Goal: Task Accomplishment & Management: Use online tool/utility

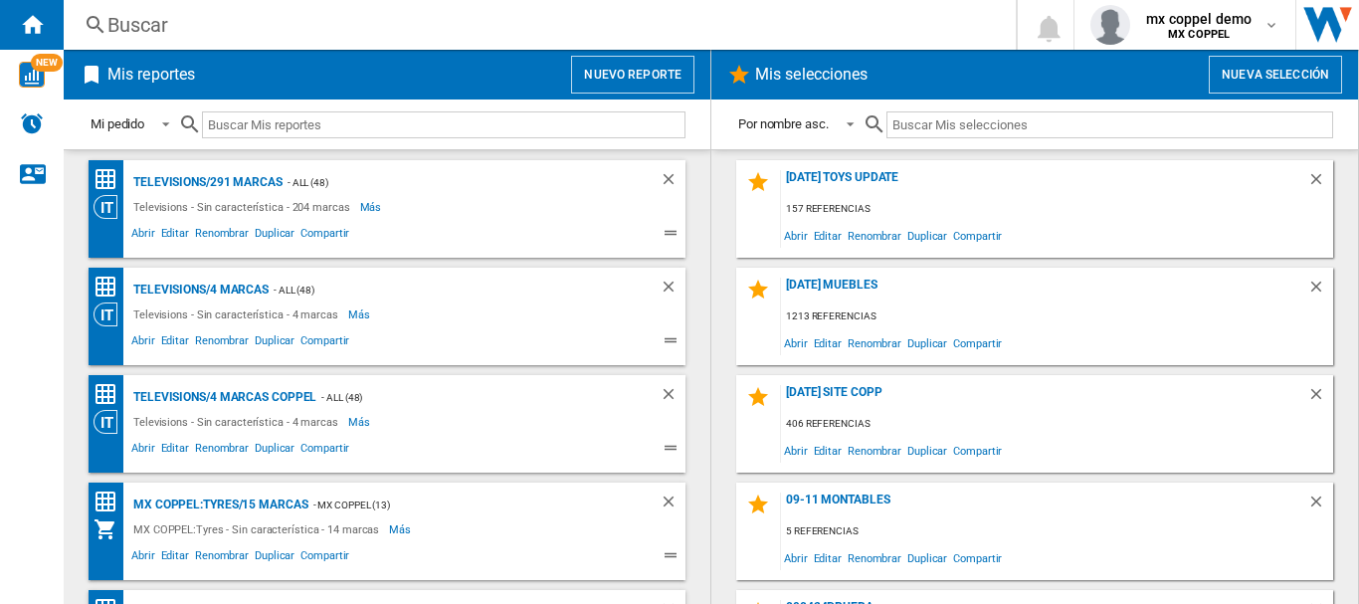
click at [613, 75] on button "Nuevo reporte" at bounding box center [632, 75] width 123 height 38
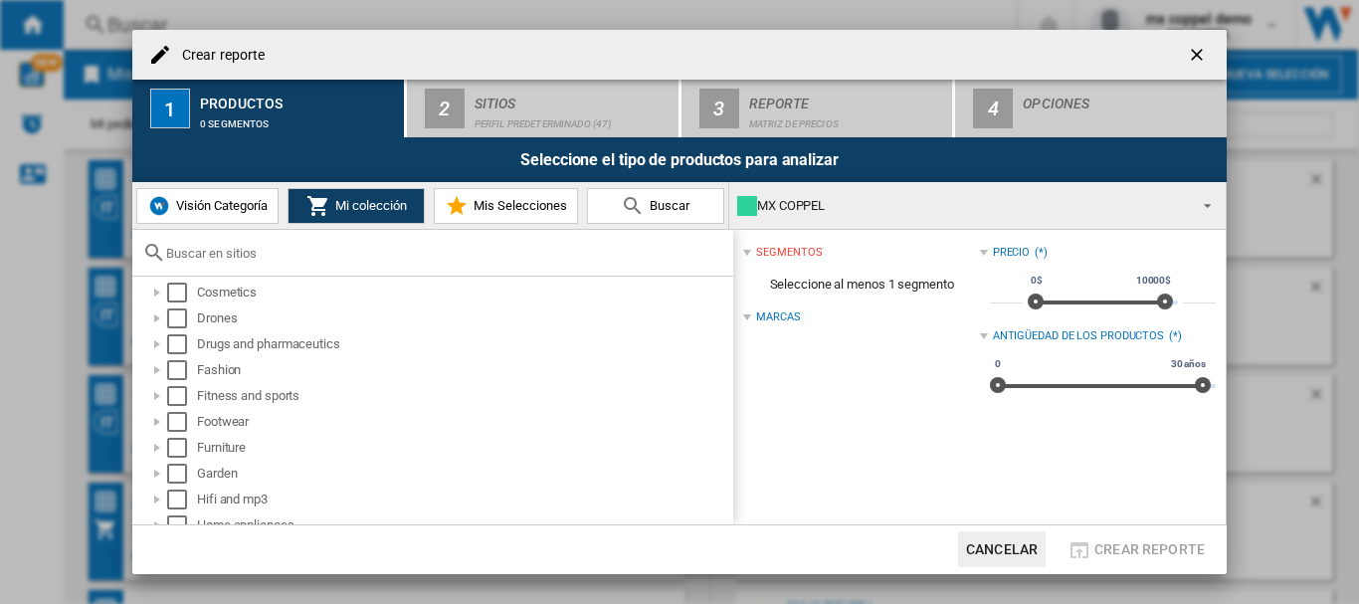
scroll to position [398, 0]
click at [178, 415] on div "Select" at bounding box center [177, 419] width 20 height 20
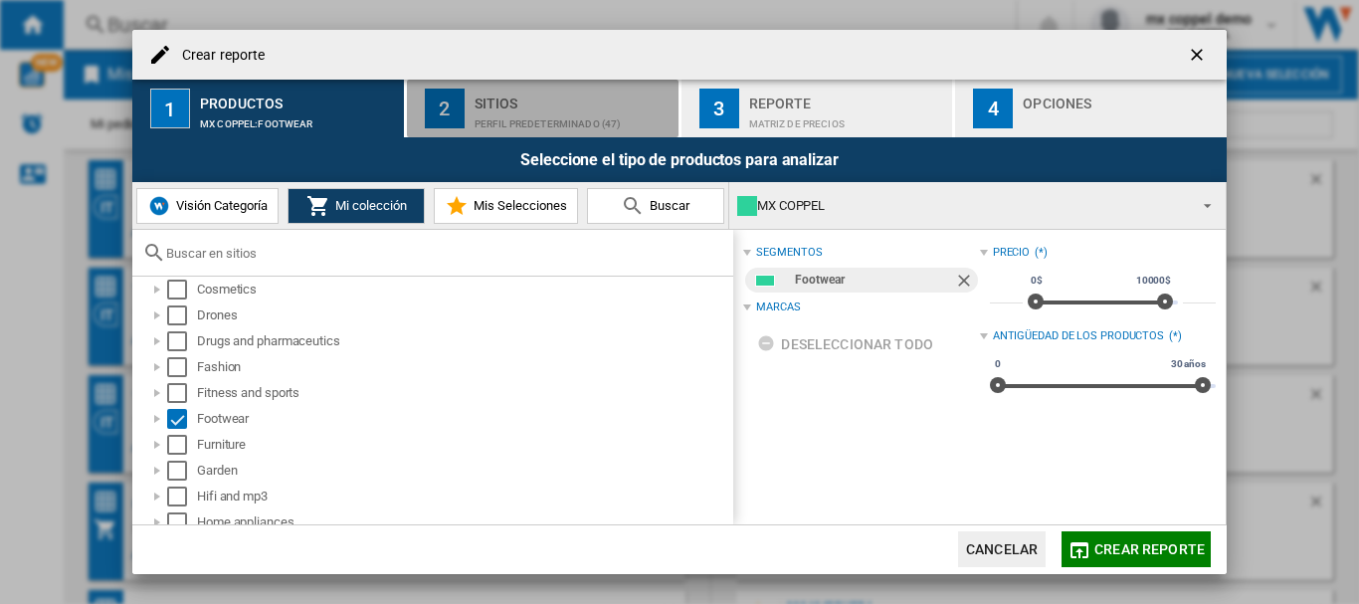
click at [469, 117] on button "2 Sitios Perfil predeterminado (47)" at bounding box center [544, 109] width 274 height 58
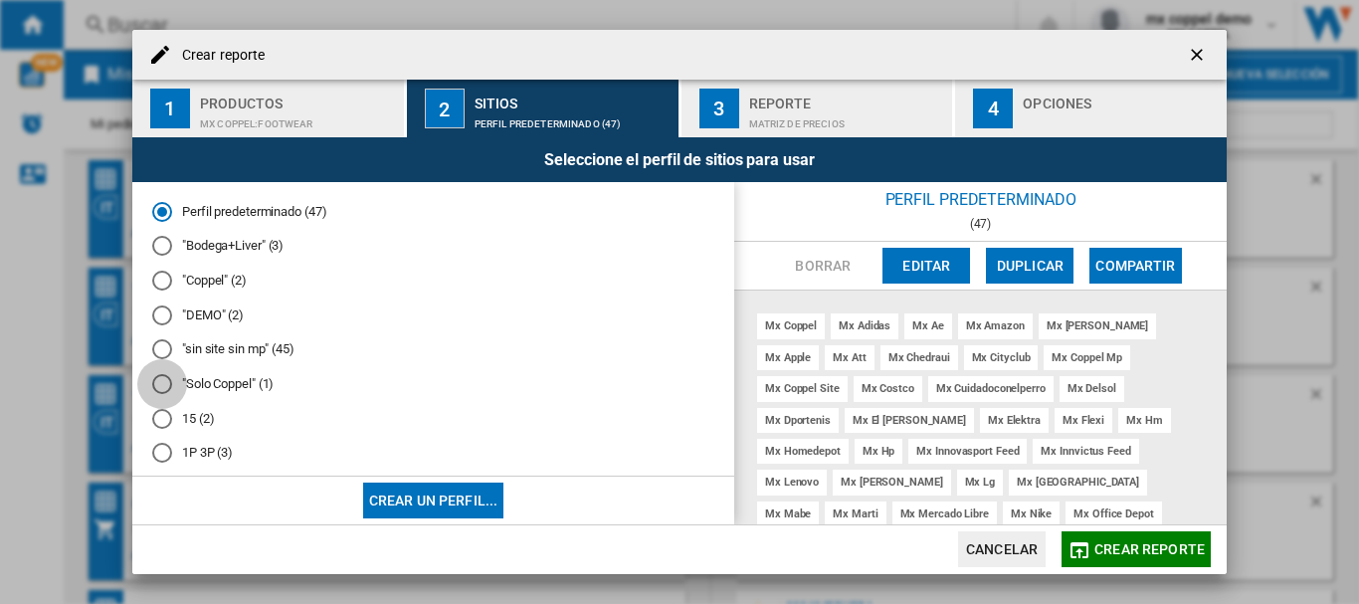
click at [167, 389] on div at bounding box center [162, 384] width 20 height 20
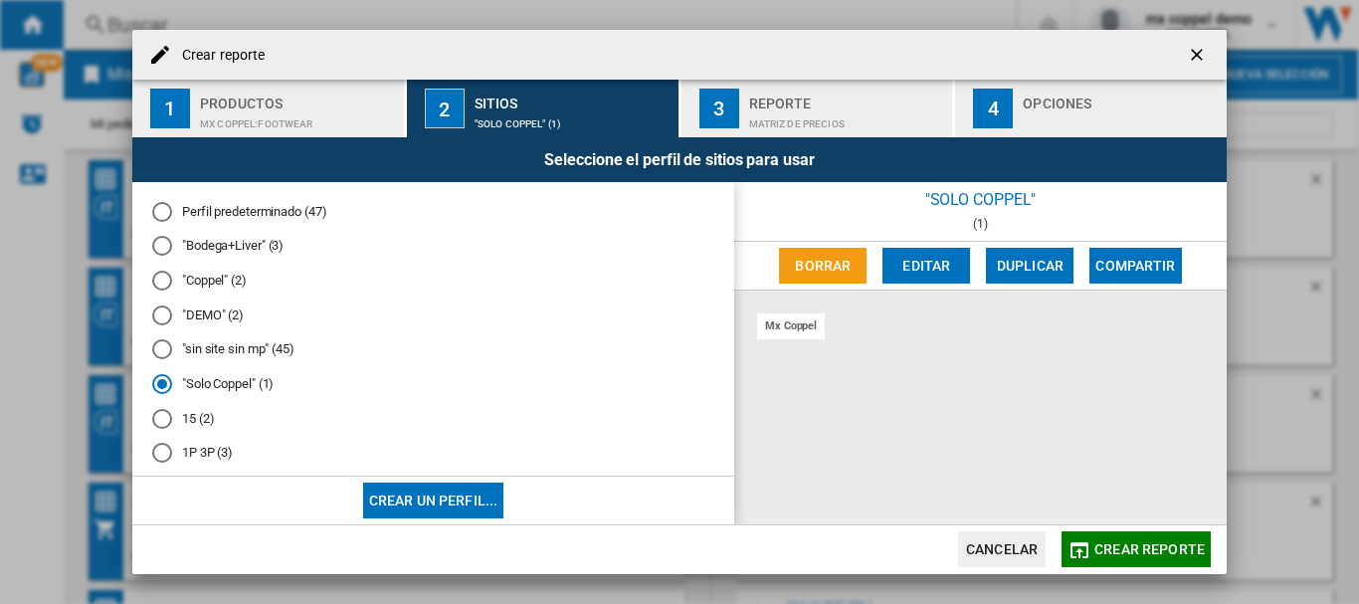
click at [1165, 550] on span "Crear reporte" at bounding box center [1149, 549] width 110 height 16
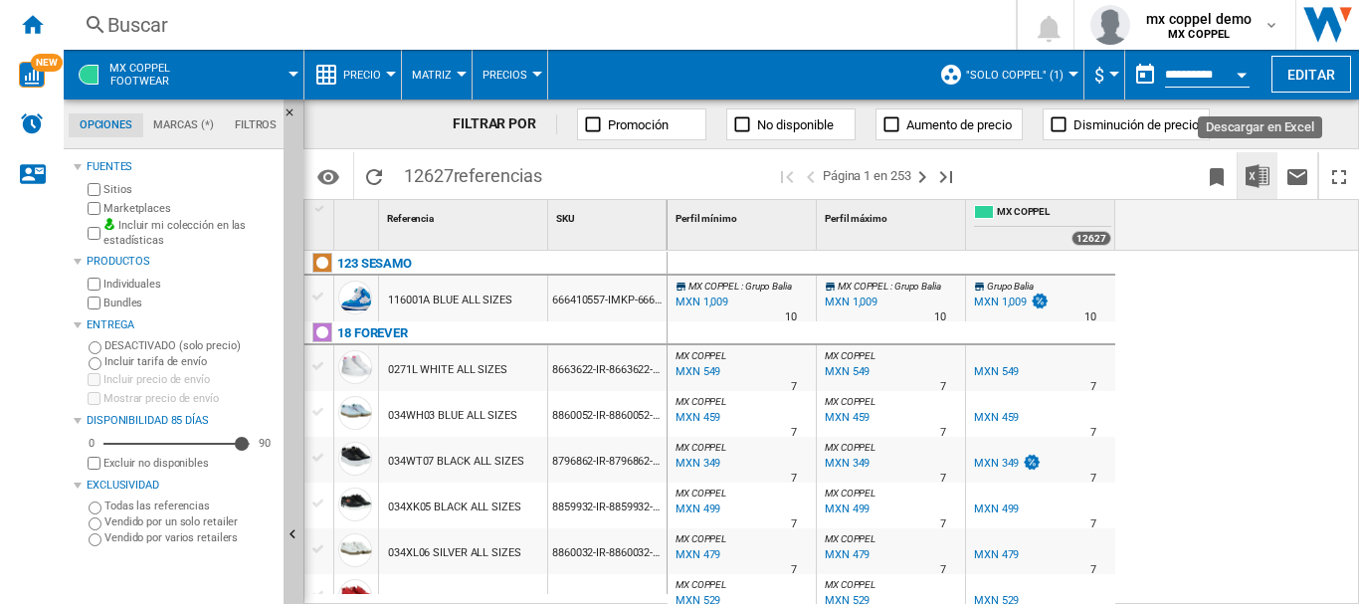
click at [1258, 164] on img "Descargar en Excel" at bounding box center [1258, 176] width 24 height 24
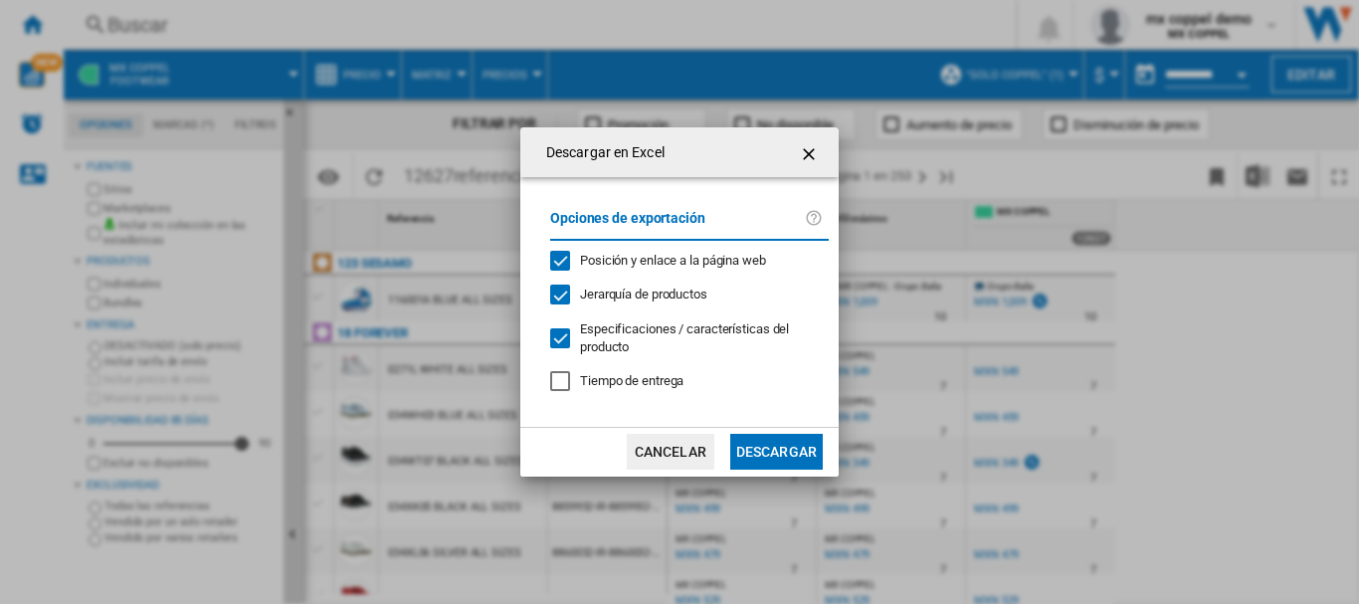
click at [760, 446] on button "Descargar" at bounding box center [776, 452] width 93 height 36
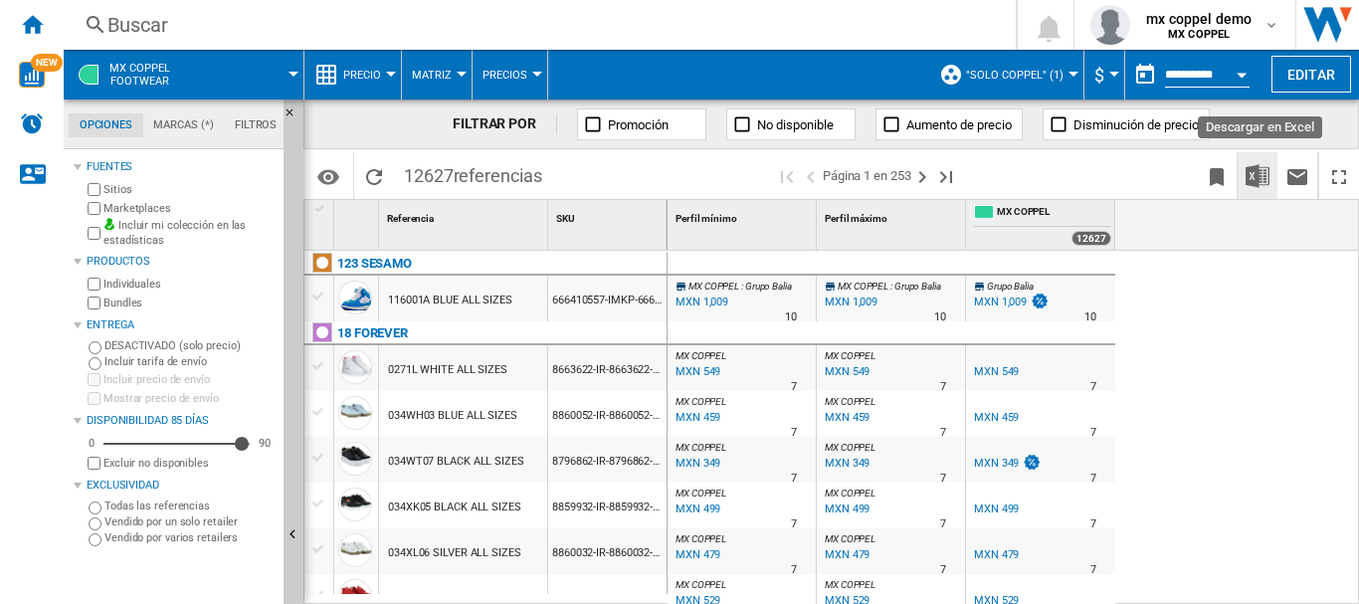
click at [1265, 178] on img "Descargar en Excel" at bounding box center [1258, 176] width 24 height 24
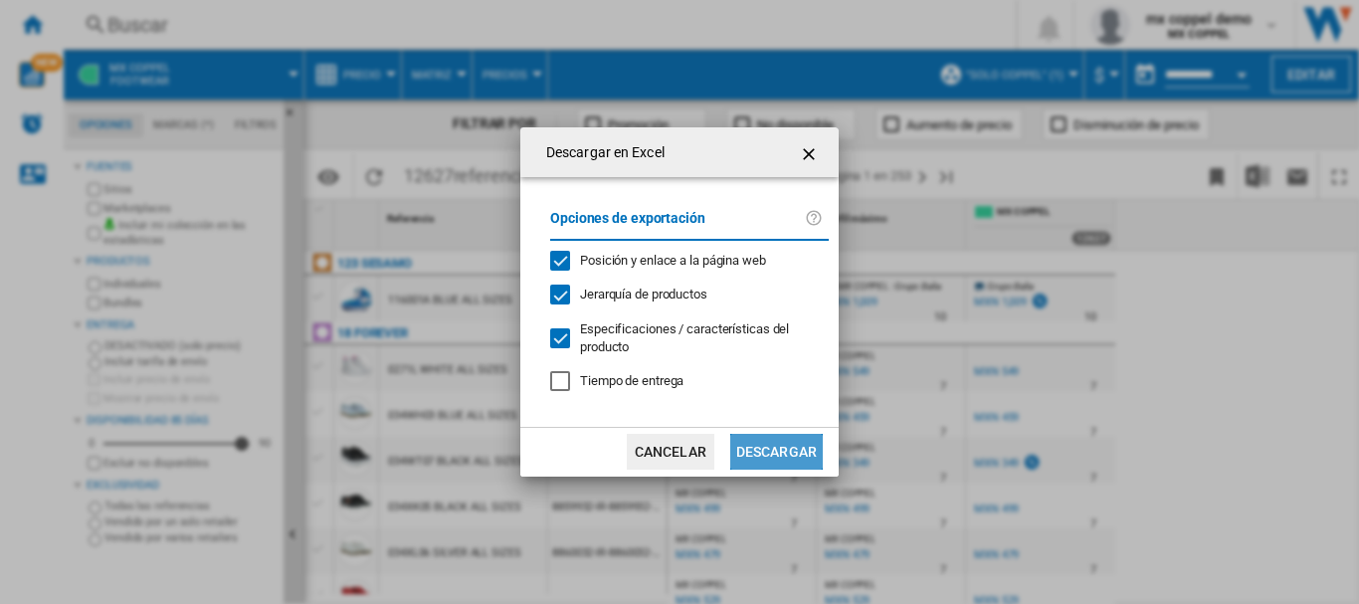
click at [800, 442] on button "Descargar" at bounding box center [776, 452] width 93 height 36
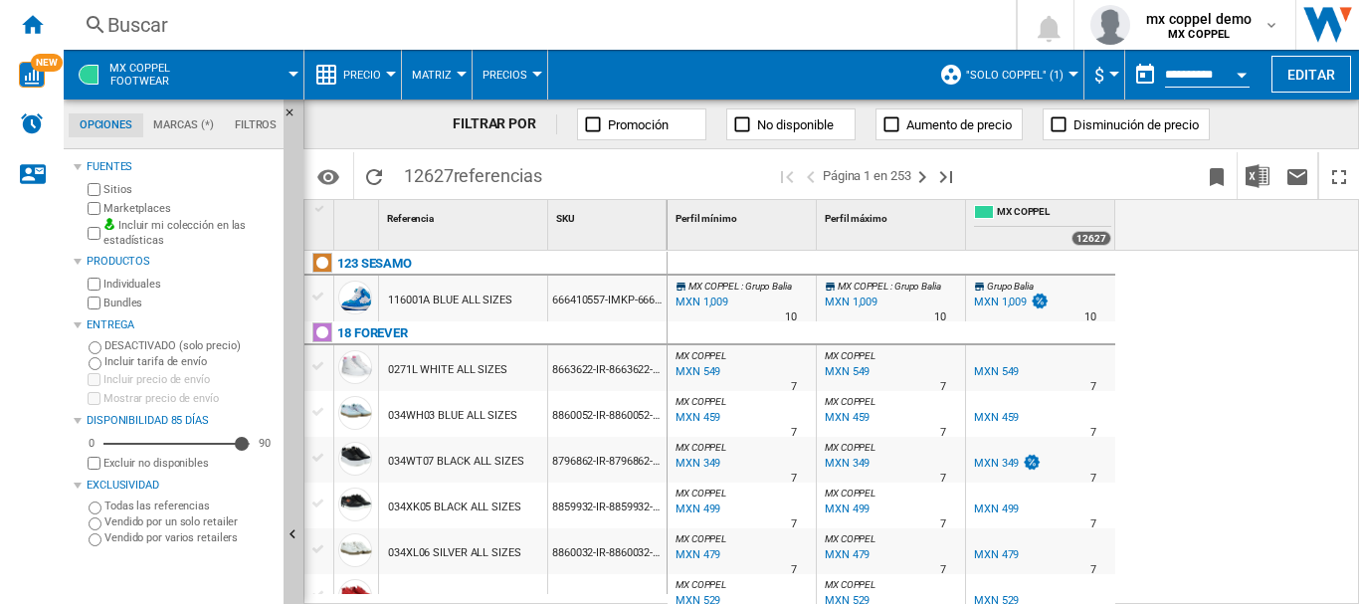
click at [718, 65] on span at bounding box center [738, 75] width 381 height 50
click at [1259, 36] on div "mx coppel demo MX COPPEL" at bounding box center [1200, 25] width 125 height 32
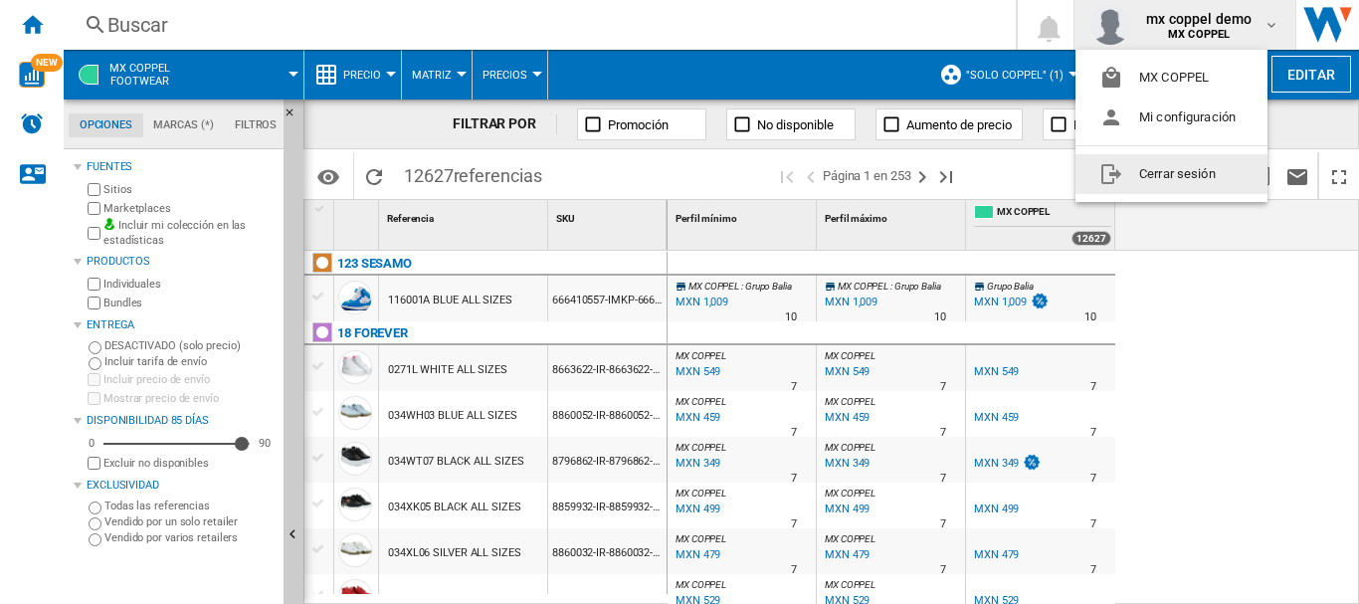
click at [1187, 177] on button "Cerrar sesión" at bounding box center [1171, 174] width 192 height 40
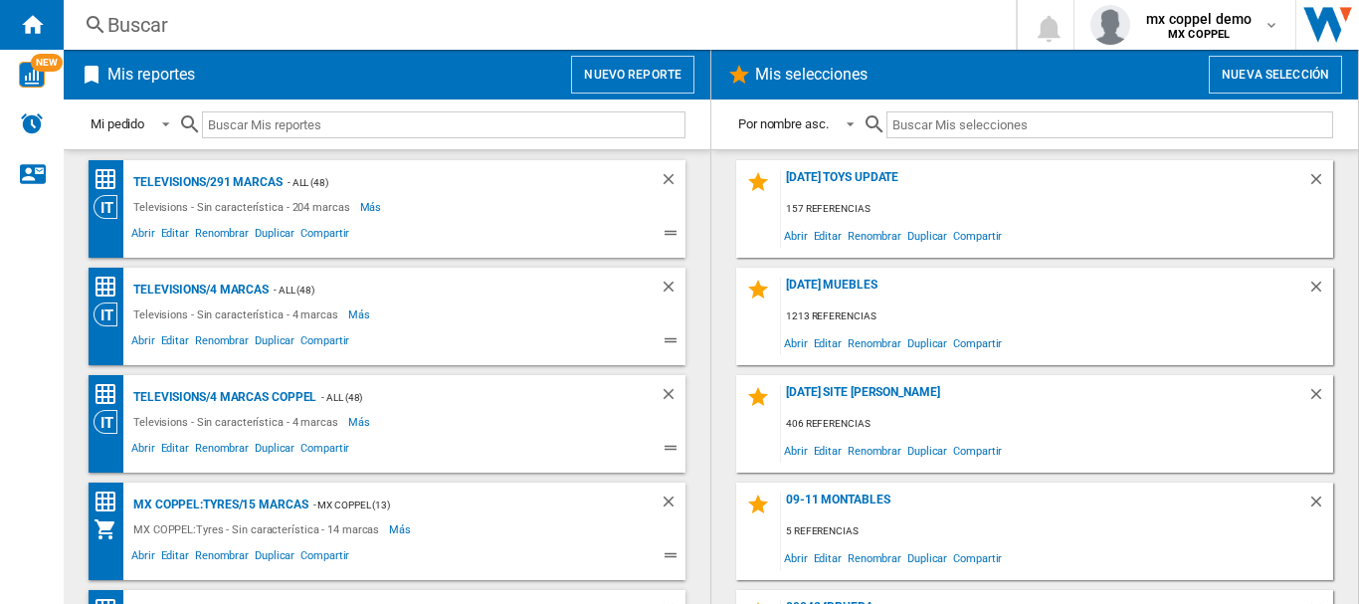
click at [597, 82] on button "Nuevo reporte" at bounding box center [632, 75] width 123 height 38
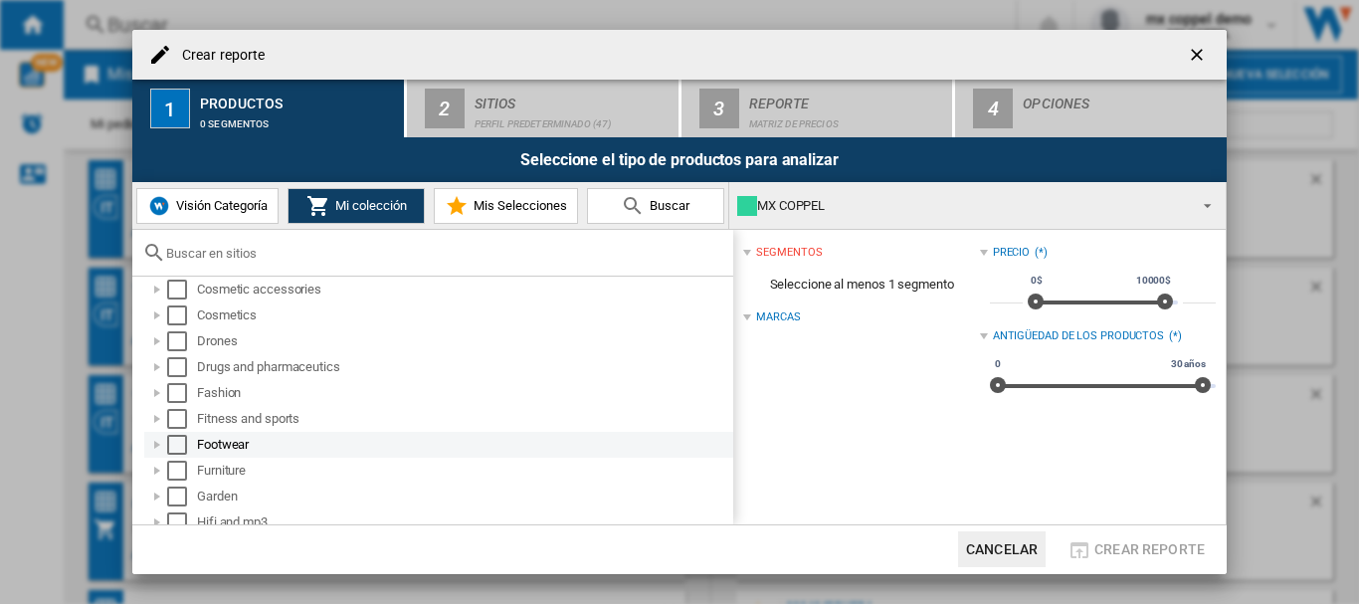
scroll to position [398, 0]
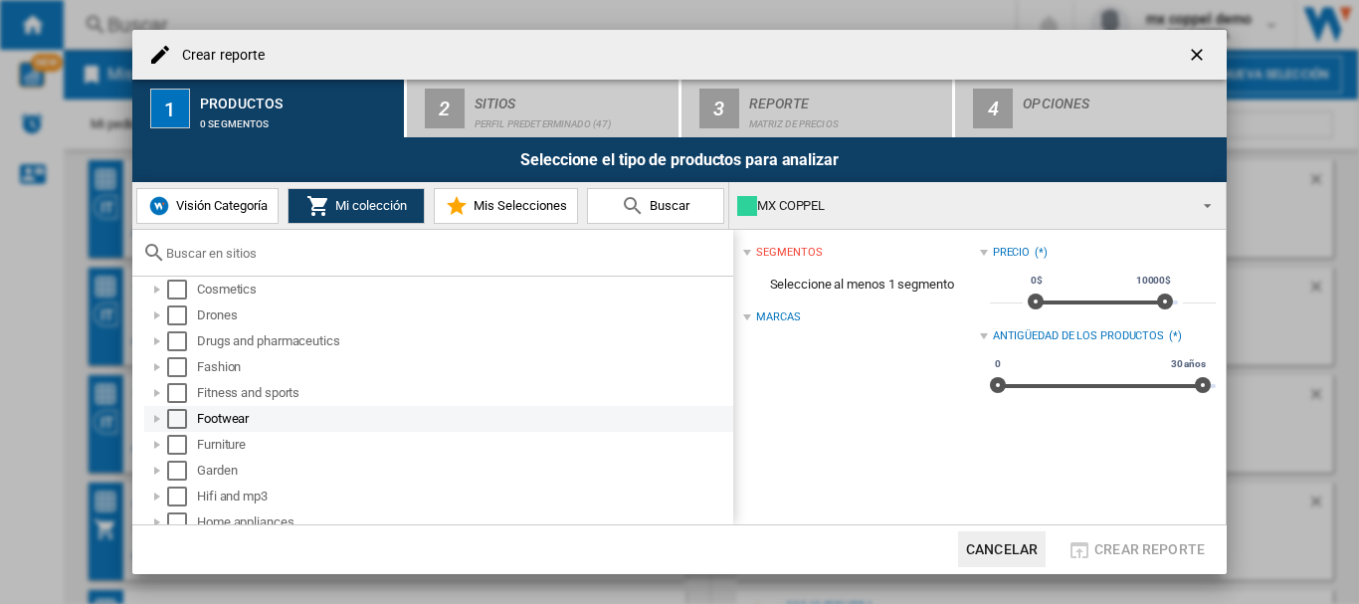
click at [179, 418] on div "Select" at bounding box center [177, 419] width 20 height 20
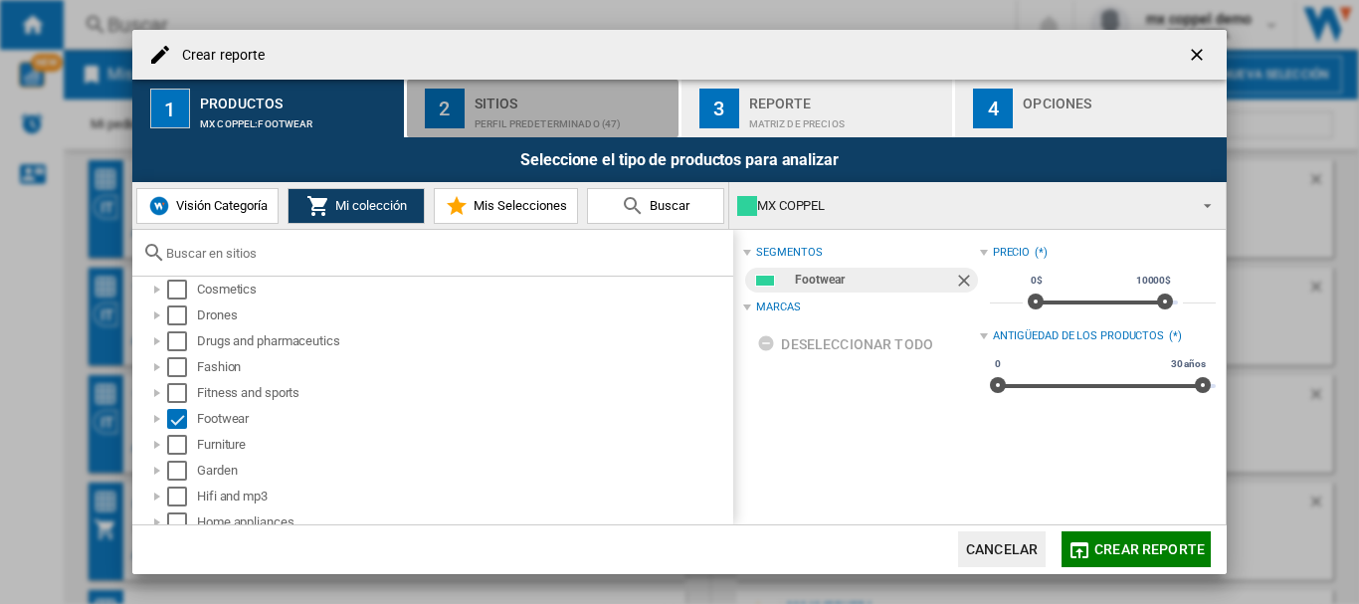
click at [501, 108] on div "Perfil predeterminado (47)" at bounding box center [573, 118] width 196 height 21
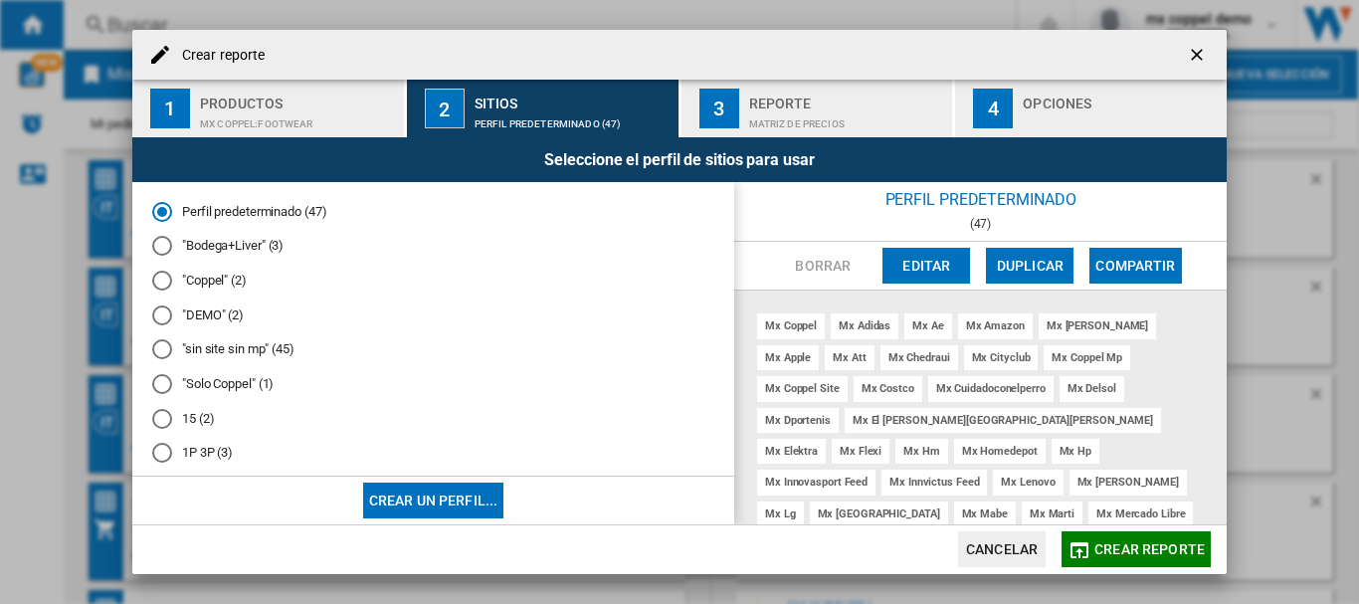
scroll to position [132, 0]
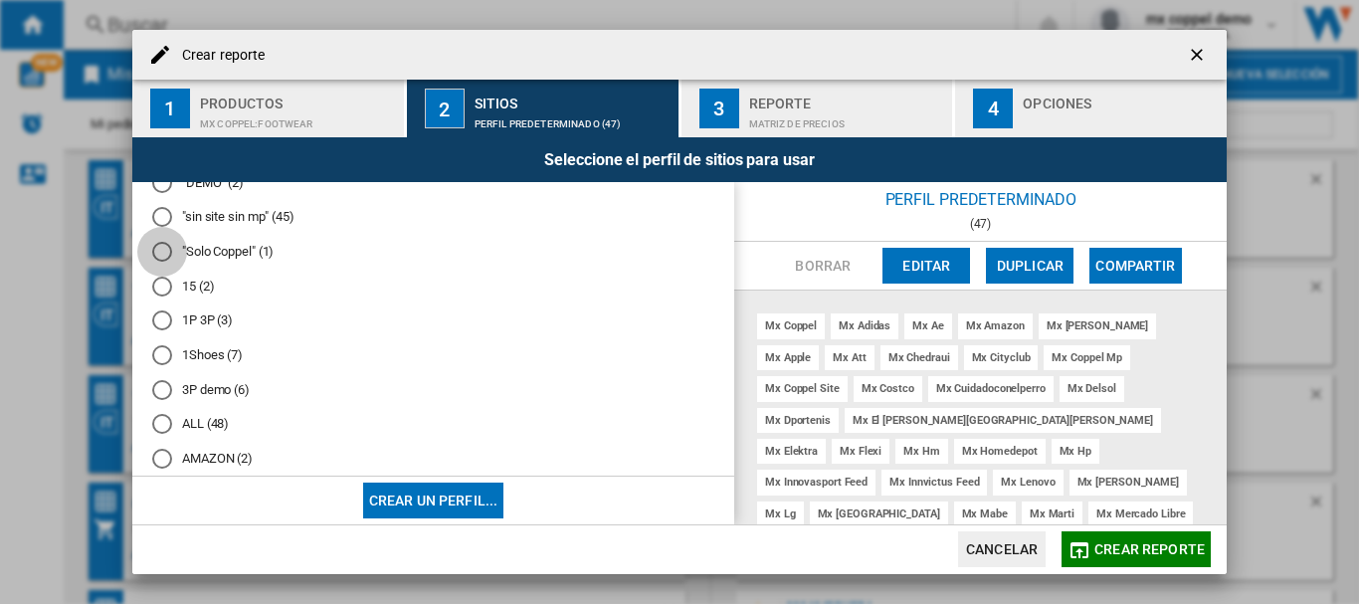
click at [164, 249] on div at bounding box center [162, 252] width 20 height 20
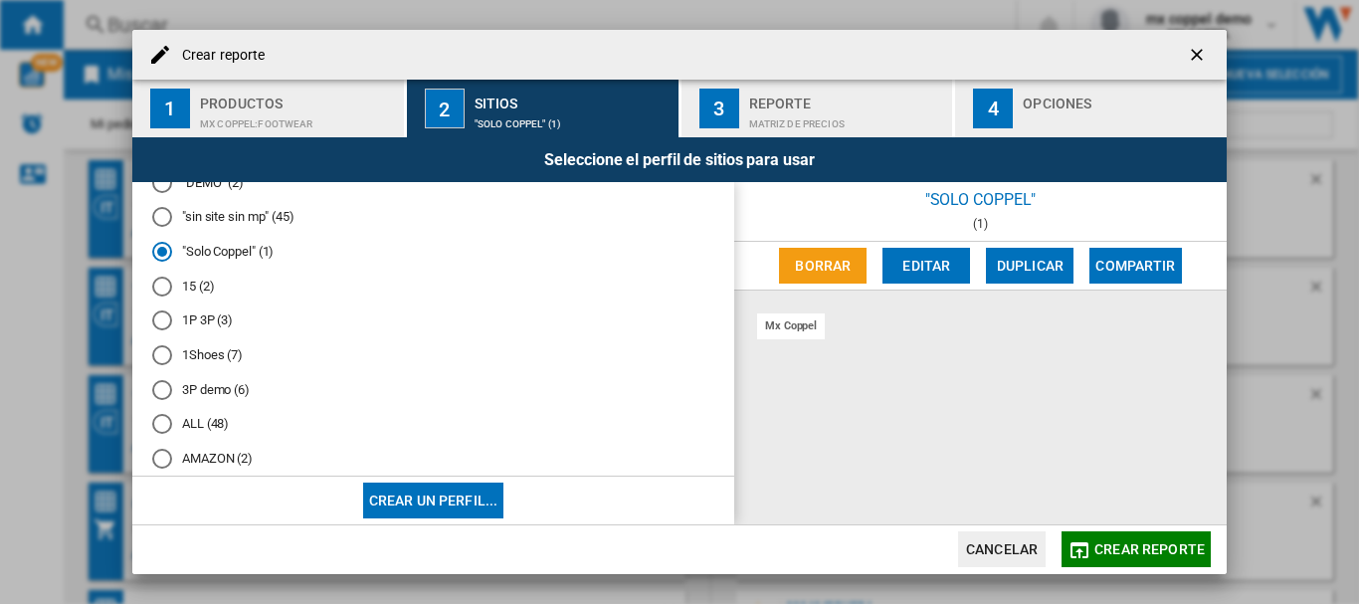
click at [1125, 546] on span "Crear reporte" at bounding box center [1149, 549] width 110 height 16
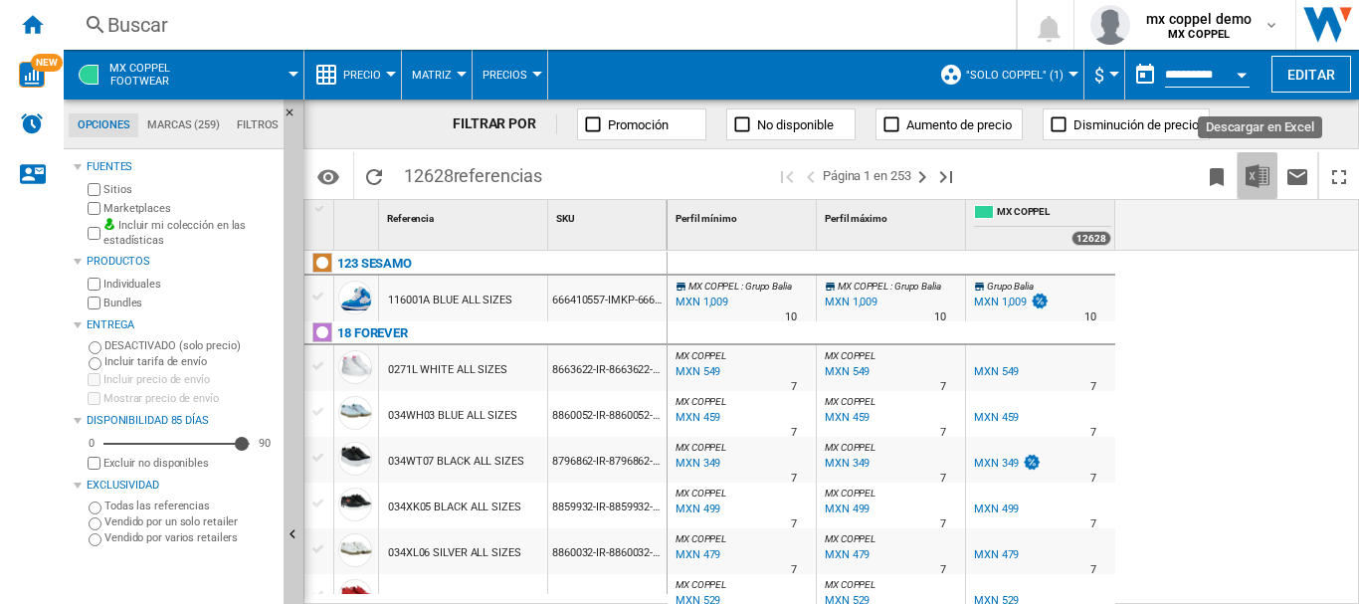
click at [1250, 177] on img "Descargar en Excel" at bounding box center [1258, 176] width 24 height 24
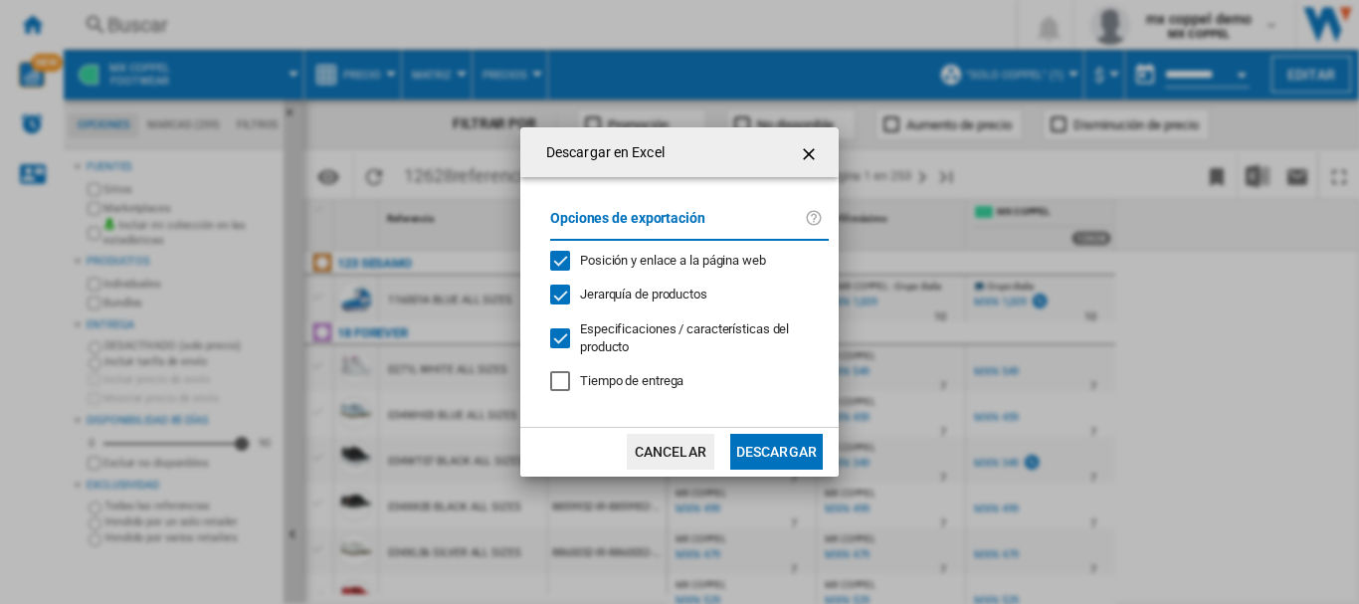
click at [769, 448] on button "Descargar" at bounding box center [776, 452] width 93 height 36
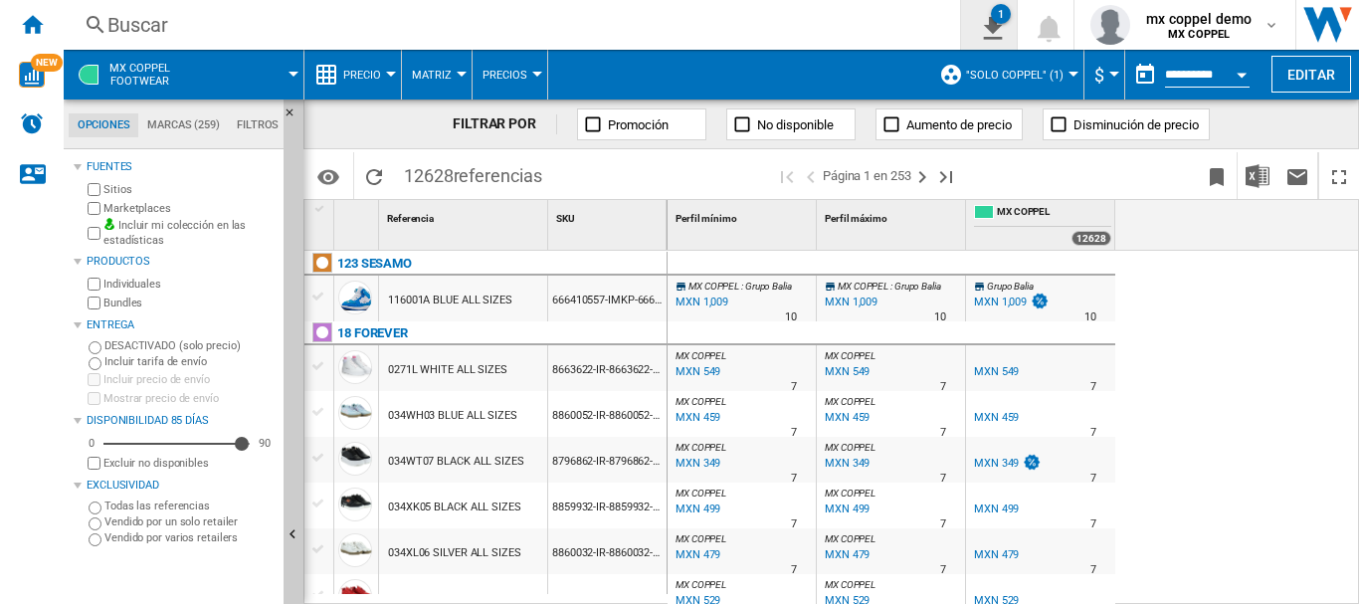
click at [1004, 29] on button "1" at bounding box center [989, 25] width 56 height 50
